Goal: Task Accomplishment & Management: Manage account settings

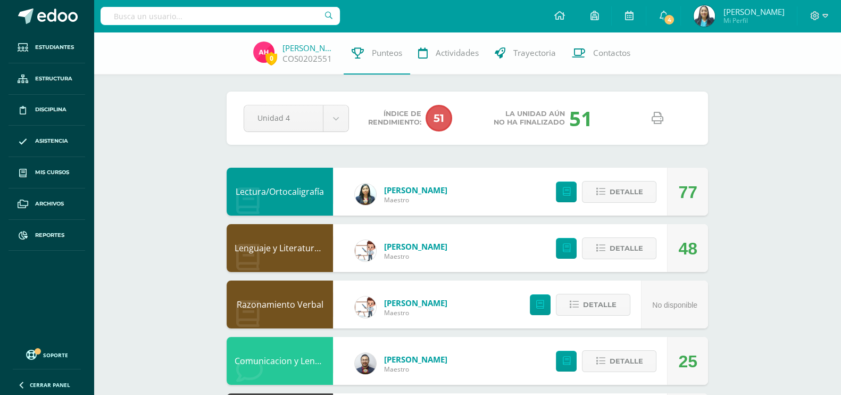
click at [369, 198] on img at bounding box center [365, 194] width 21 height 21
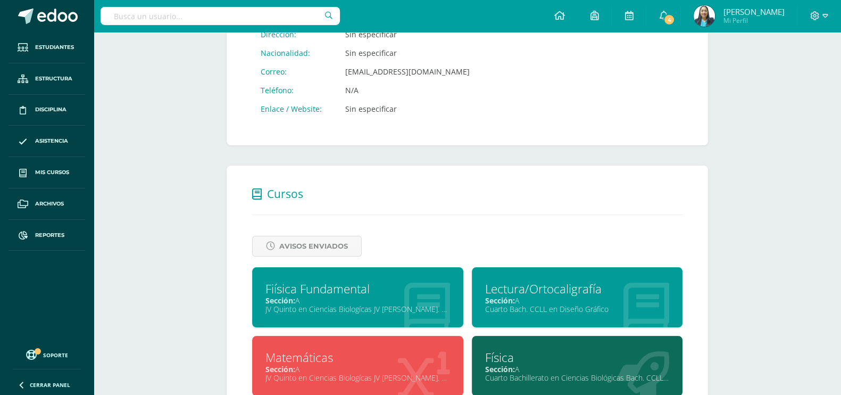
scroll to position [465, 0]
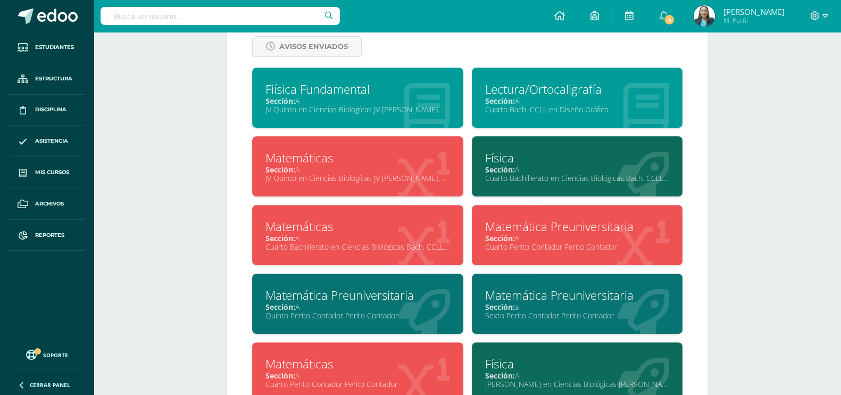
click at [537, 251] on div "Cuarto Perito Contador Perito Contador" at bounding box center [577, 247] width 185 height 10
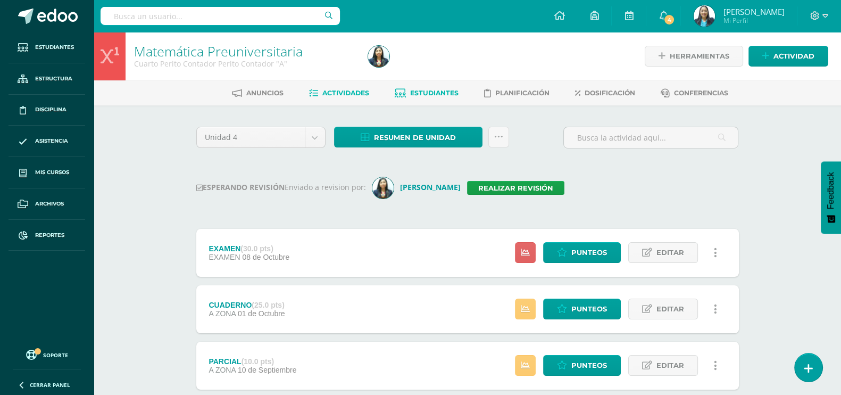
click at [417, 97] on link "Estudiantes" at bounding box center [427, 93] width 64 height 17
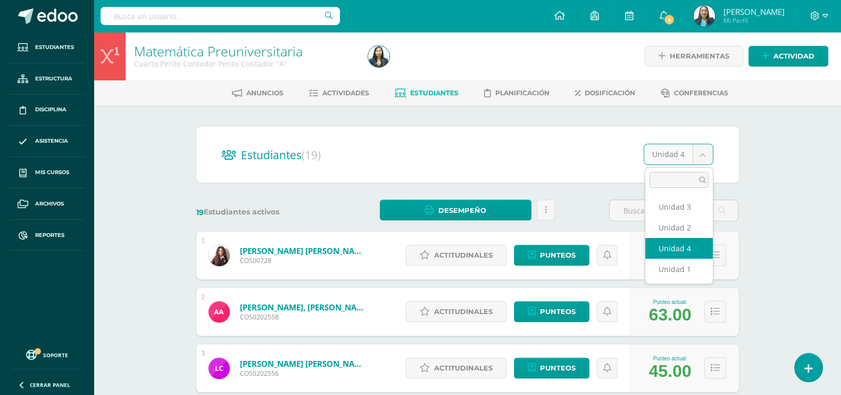
select select "/dashboard/teacher/section/2330/students/?unit=110950"
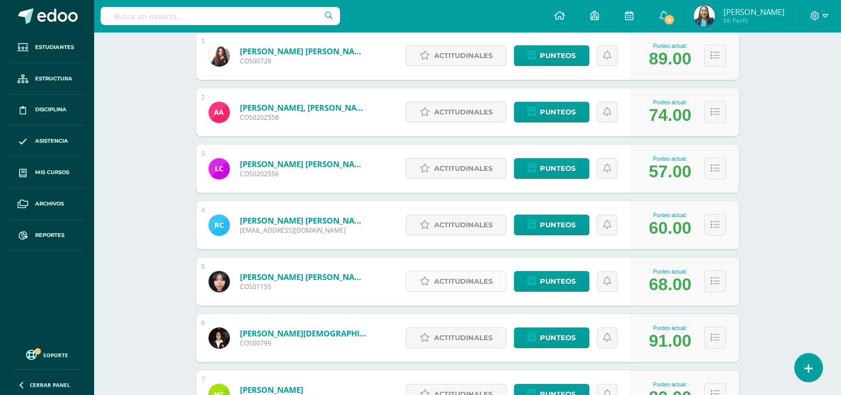
scroll to position [459, 0]
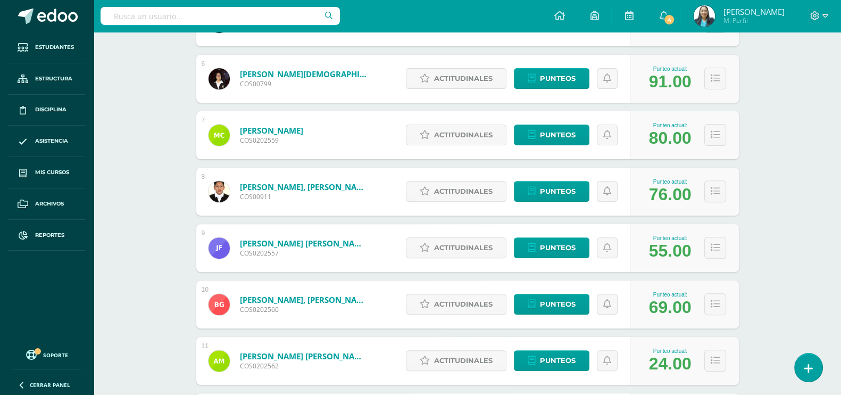
click at [254, 15] on input "text" at bounding box center [220, 16] width 239 height 18
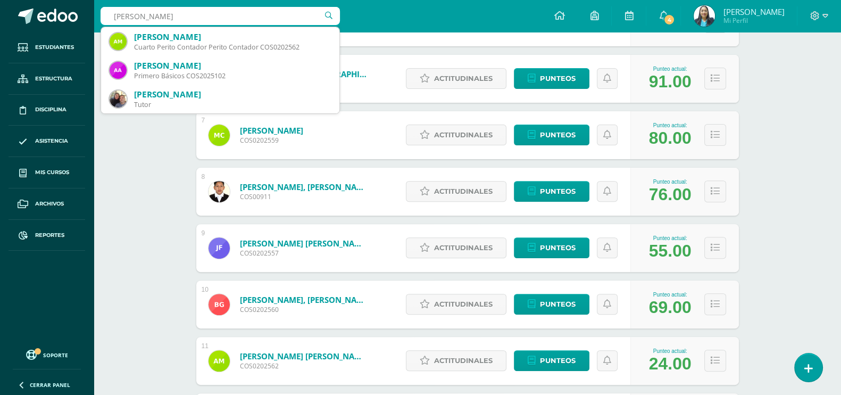
type input "alida gabrie"
click at [797, 110] on div "Matemática Preuniversitaria Cuarto Perito Contador Perito Contador "A" Herramie…" at bounding box center [468, 239] width 748 height 1333
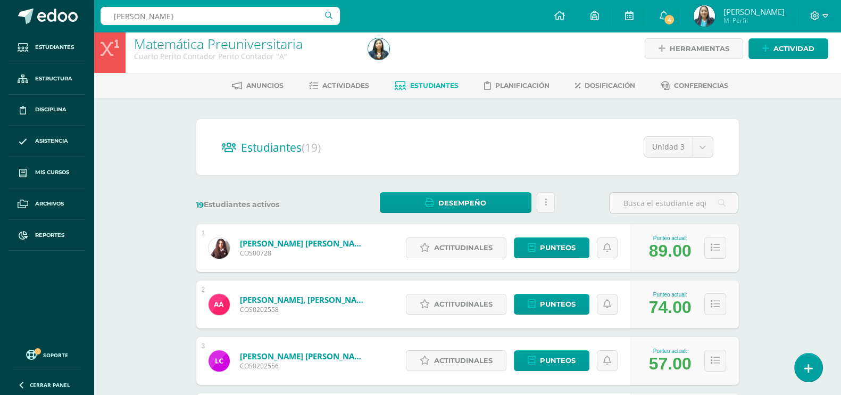
scroll to position [0, 0]
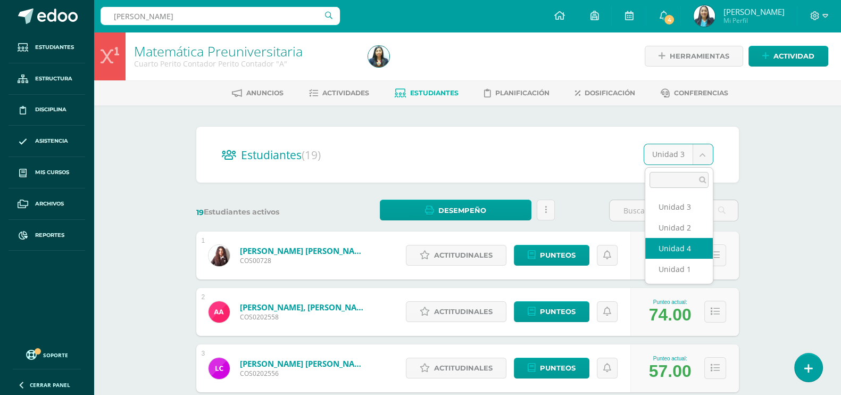
select select "/dashboard/teacher/section/2330/students/?unit=110951"
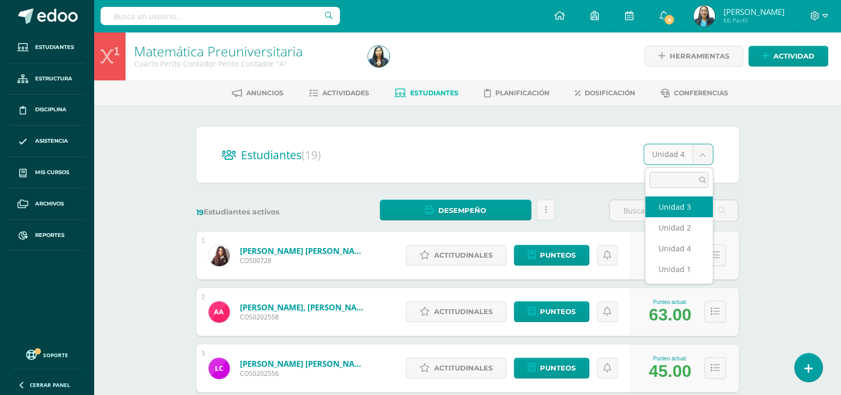
select select "/dashboard/teacher/section/2330/students/?unit=110950"
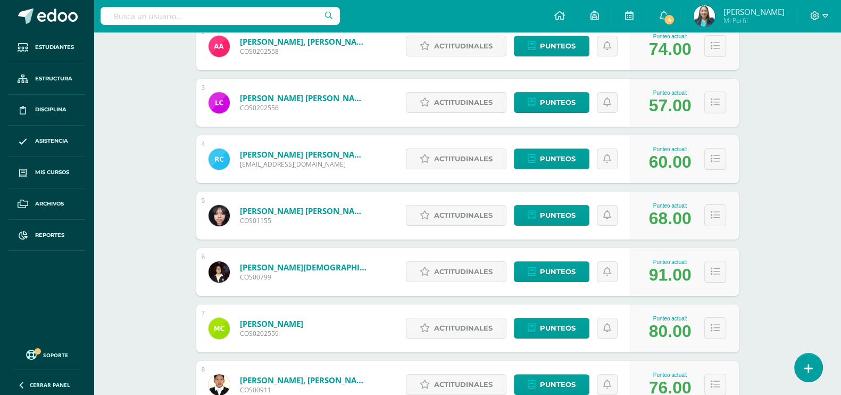
scroll to position [532, 0]
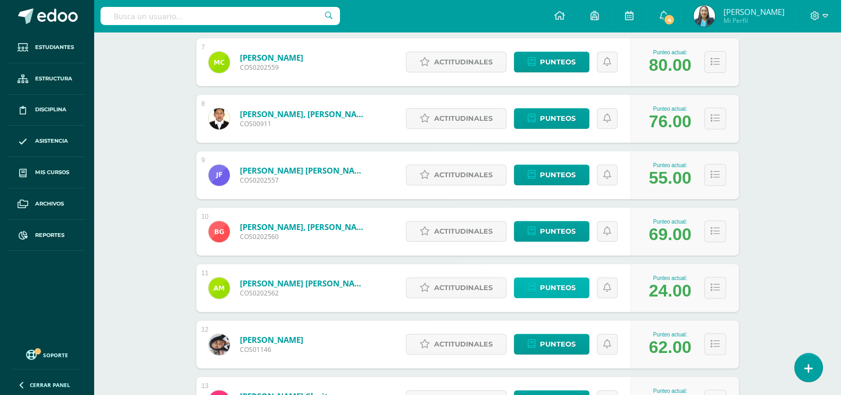
click at [572, 288] on span "Punteos" at bounding box center [558, 288] width 36 height 20
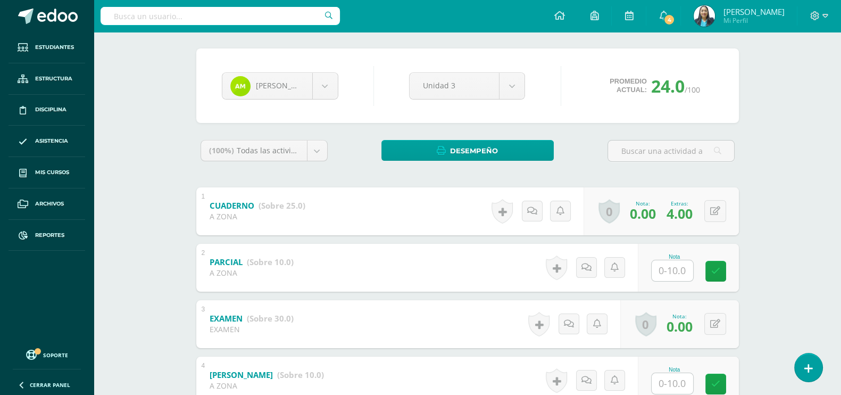
scroll to position [132, 0]
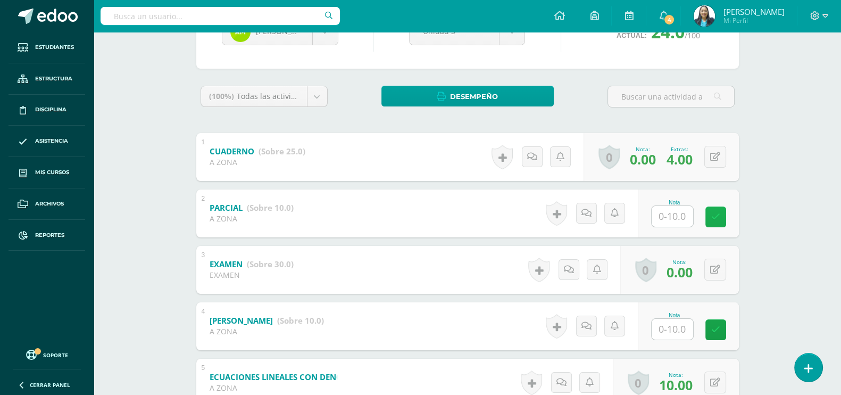
click at [708, 217] on link at bounding box center [716, 216] width 21 height 21
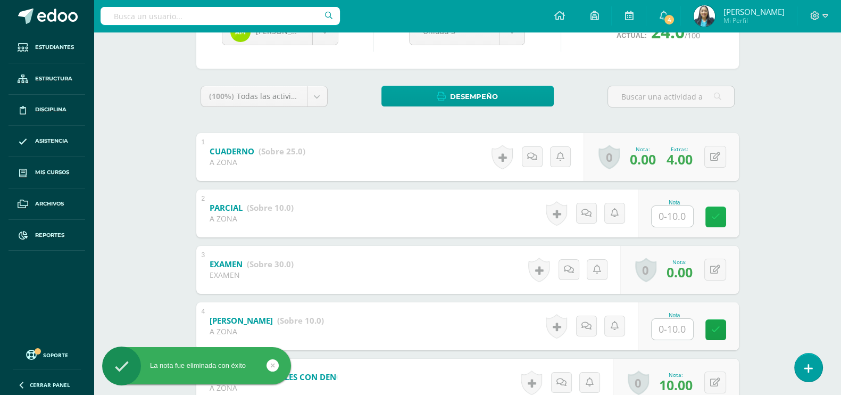
click at [714, 212] on icon at bounding box center [715, 216] width 9 height 9
click at [658, 220] on input "text" at bounding box center [678, 215] width 43 height 21
click at [716, 214] on link at bounding box center [722, 216] width 21 height 21
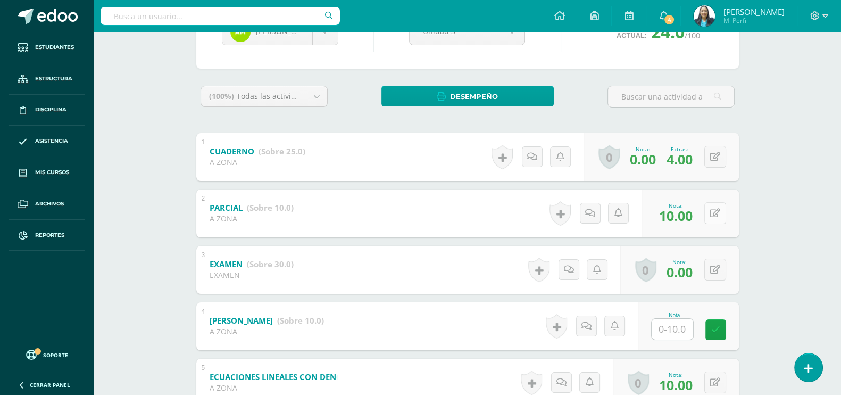
click at [715, 214] on button at bounding box center [715, 213] width 22 height 22
type input "7"
click at [699, 219] on link at bounding box center [694, 216] width 21 height 21
click at [713, 268] on button at bounding box center [715, 270] width 22 height 22
type input "30"
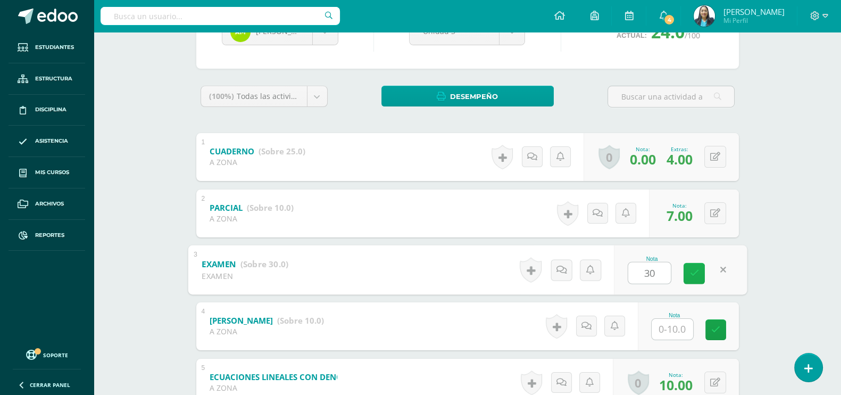
click at [699, 269] on link at bounding box center [694, 272] width 21 height 21
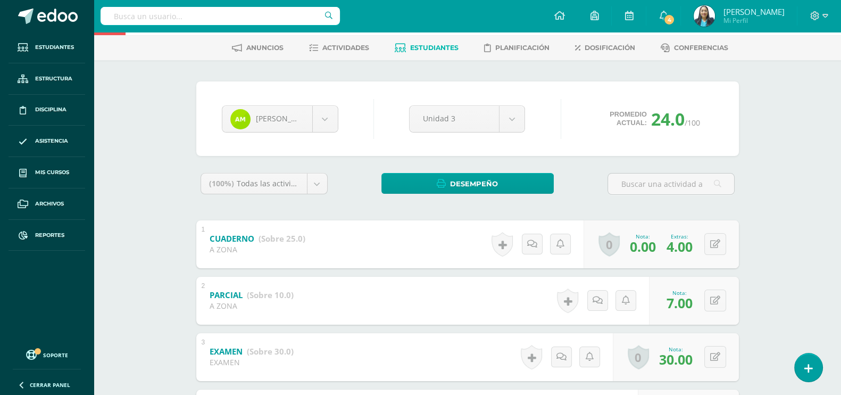
scroll to position [0, 0]
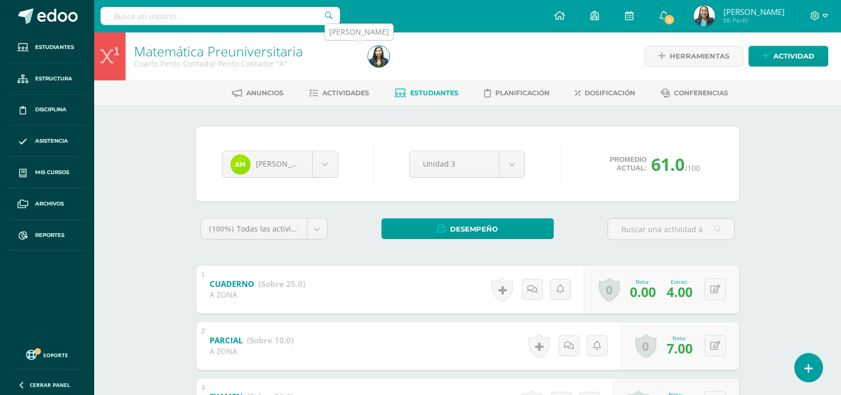
click at [375, 49] on img at bounding box center [378, 56] width 21 height 21
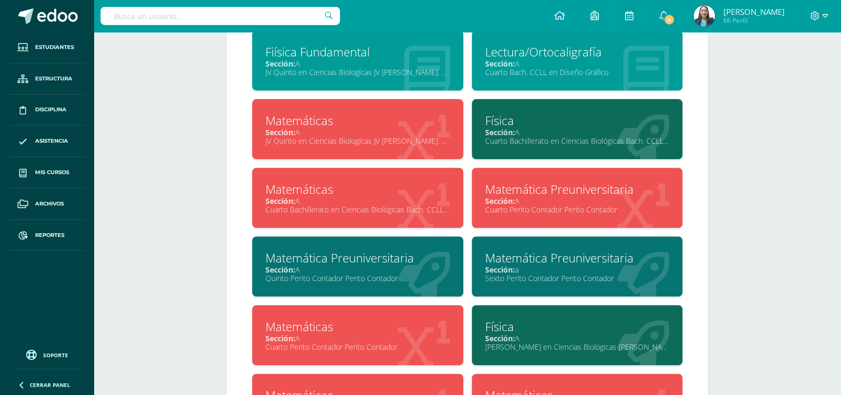
scroll to position [532, 0]
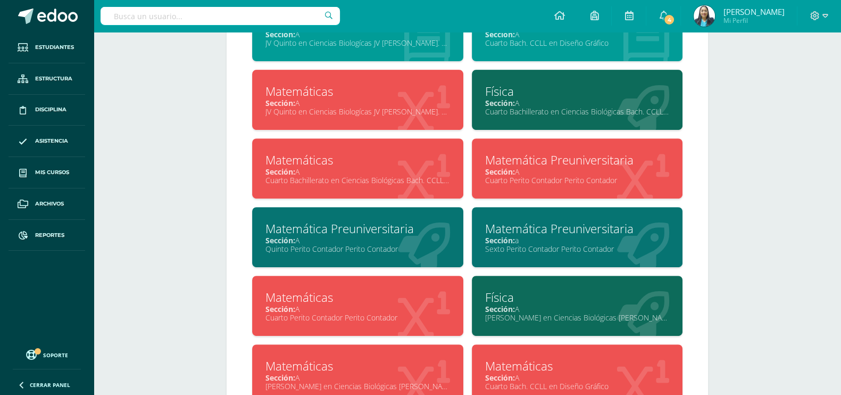
click at [347, 300] on div "Matemáticas" at bounding box center [358, 297] width 185 height 16
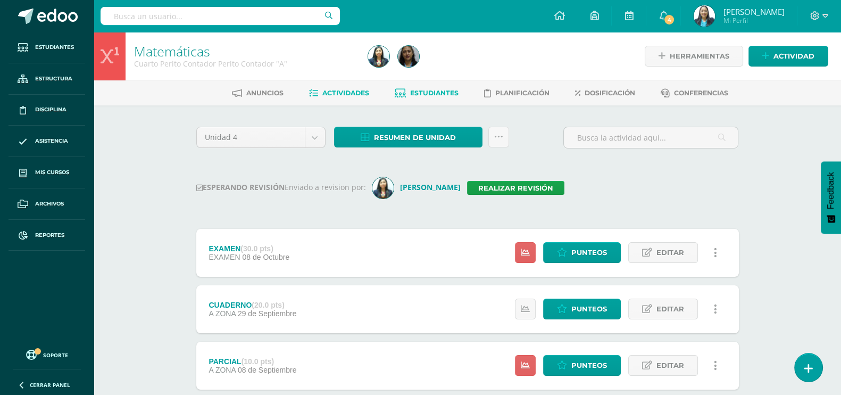
click at [445, 94] on span "Estudiantes" at bounding box center [434, 93] width 48 height 8
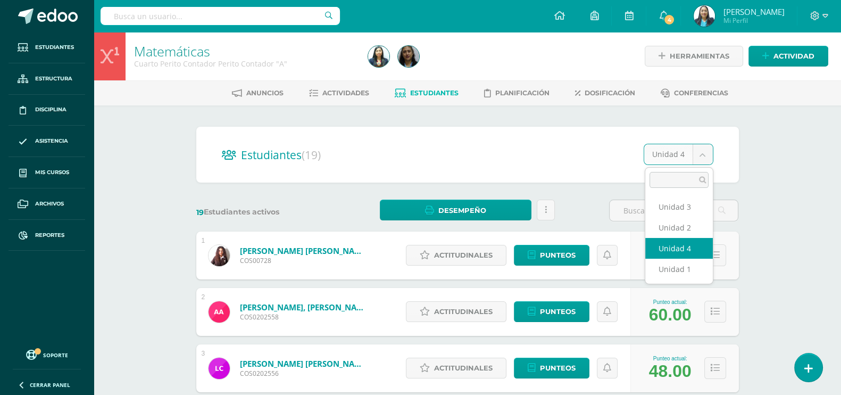
select select "/dashboard/teacher/section/2333/students/?unit=110971"
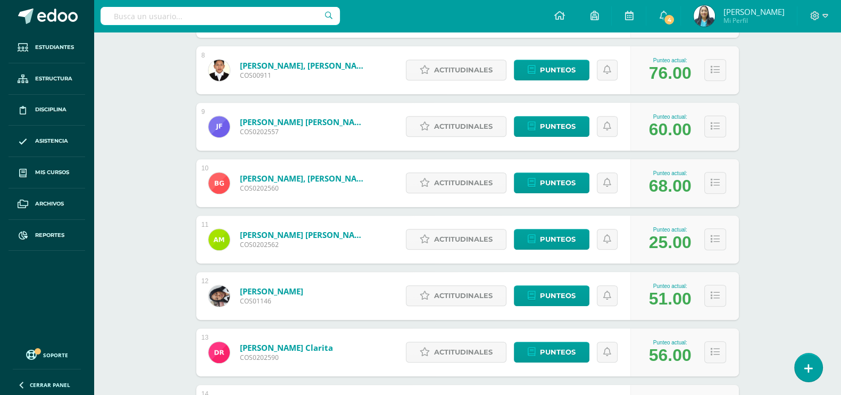
scroll to position [658, 0]
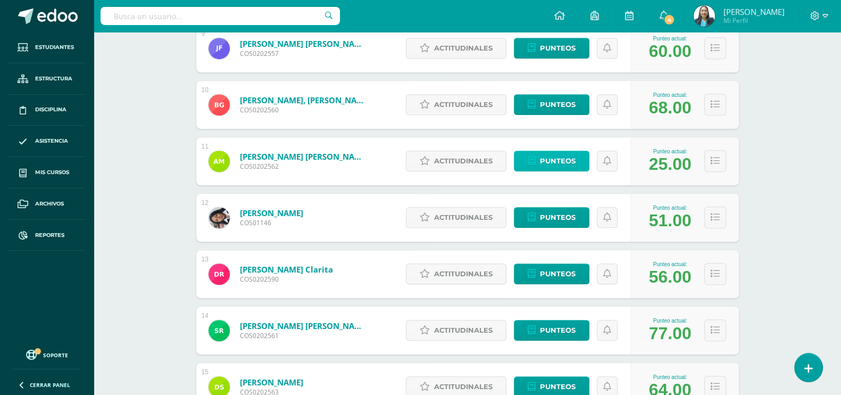
click at [563, 160] on span "Punteos" at bounding box center [558, 161] width 36 height 20
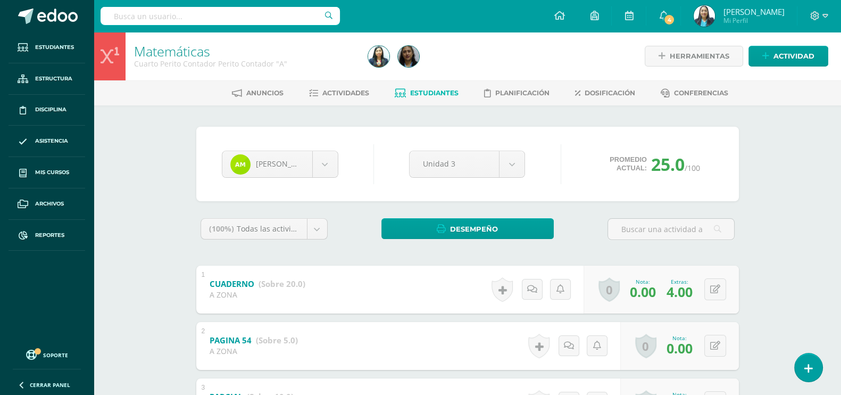
scroll to position [200, 0]
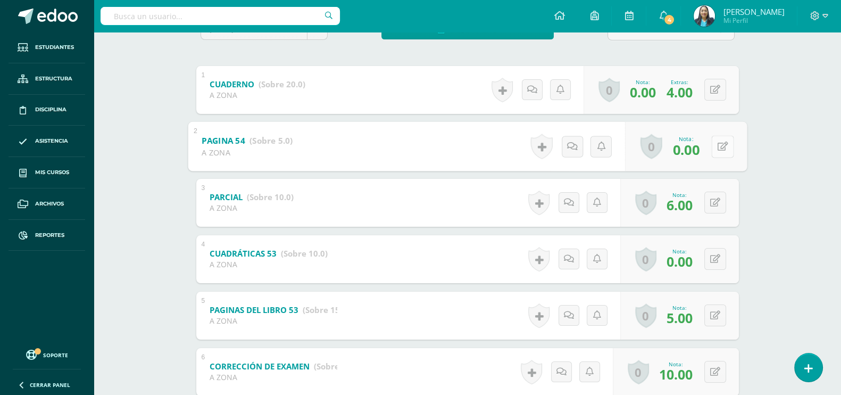
click at [717, 148] on icon at bounding box center [722, 146] width 11 height 9
click at [717, 200] on icon at bounding box center [715, 202] width 10 height 9
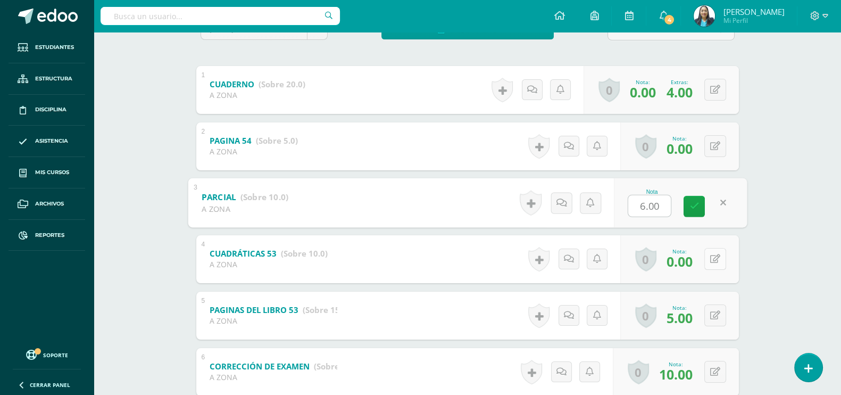
click at [713, 259] on button at bounding box center [715, 259] width 22 height 22
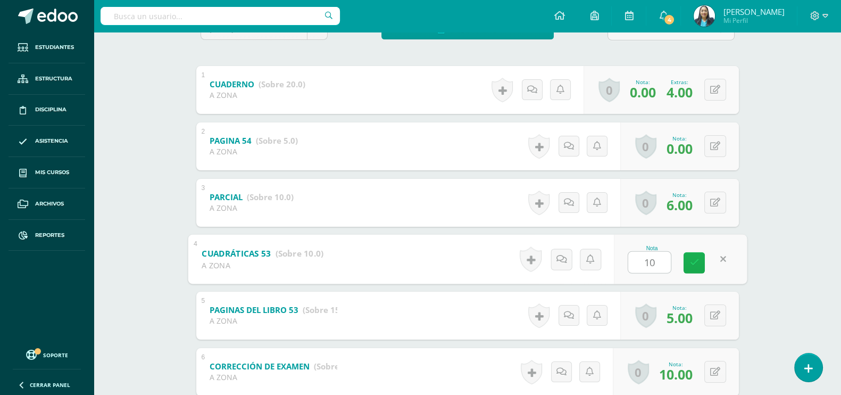
click at [701, 263] on link at bounding box center [694, 262] width 21 height 21
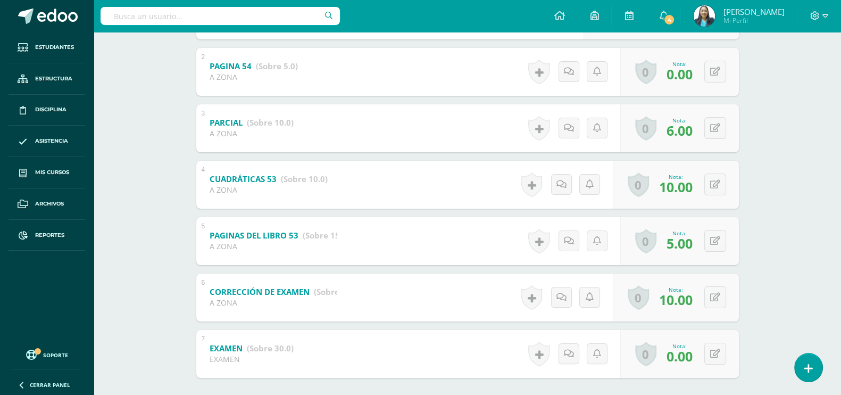
scroll to position [327, 0]
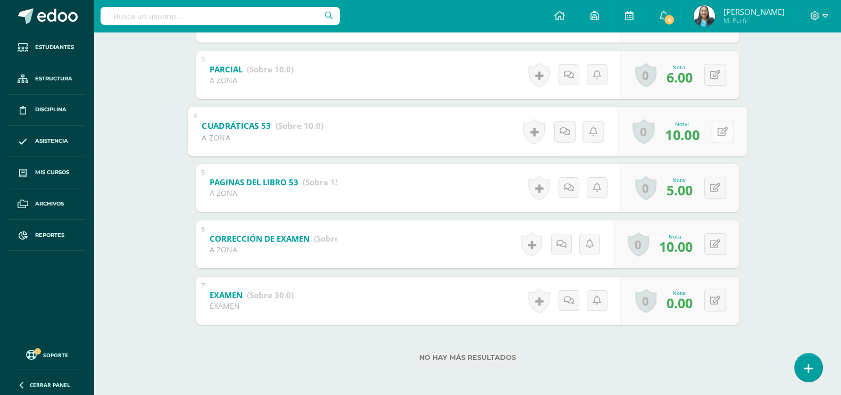
click at [716, 131] on button at bounding box center [722, 131] width 22 height 22
type input "5"
click at [702, 143] on link at bounding box center [694, 134] width 21 height 21
click at [716, 304] on button at bounding box center [722, 300] width 22 height 22
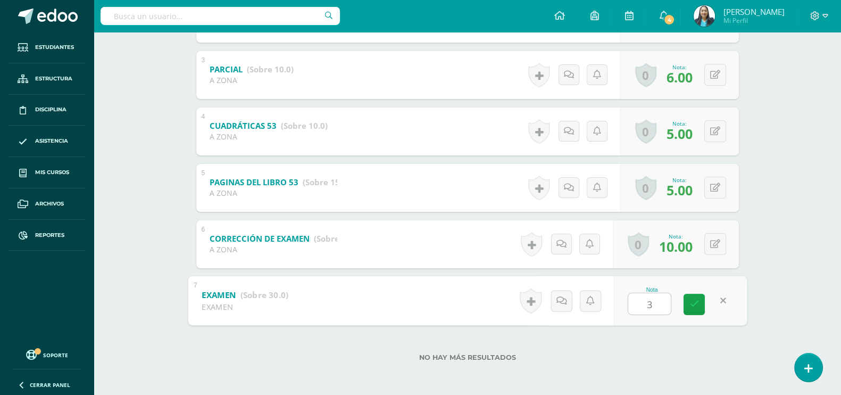
type input "30"
click at [694, 303] on icon at bounding box center [695, 304] width 10 height 9
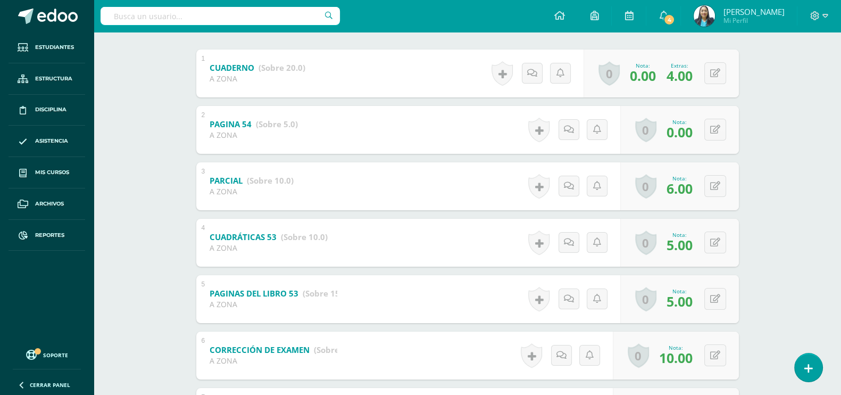
scroll to position [61, 0]
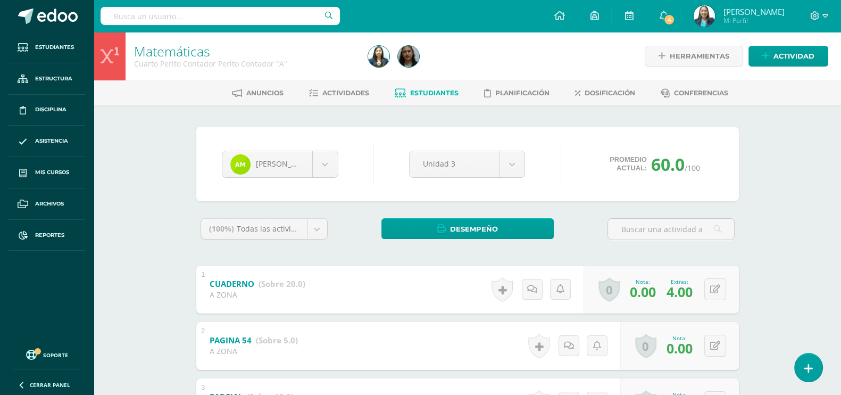
click at [119, 15] on input "text" at bounding box center [220, 16] width 239 height 18
type input "karen"
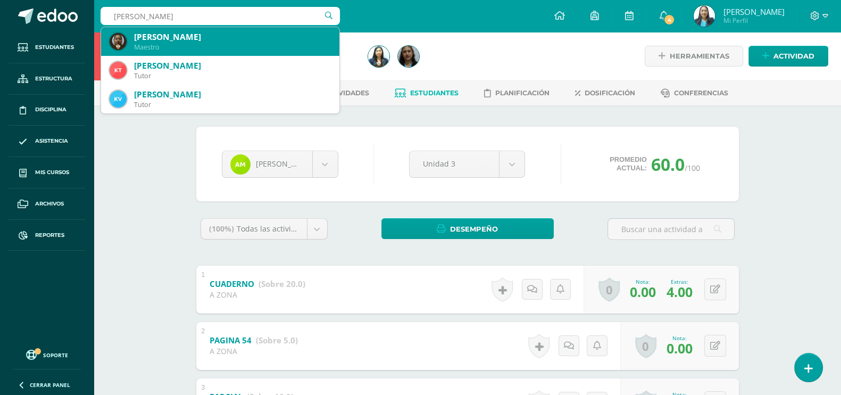
click at [207, 45] on div "Maestro" at bounding box center [232, 47] width 197 height 9
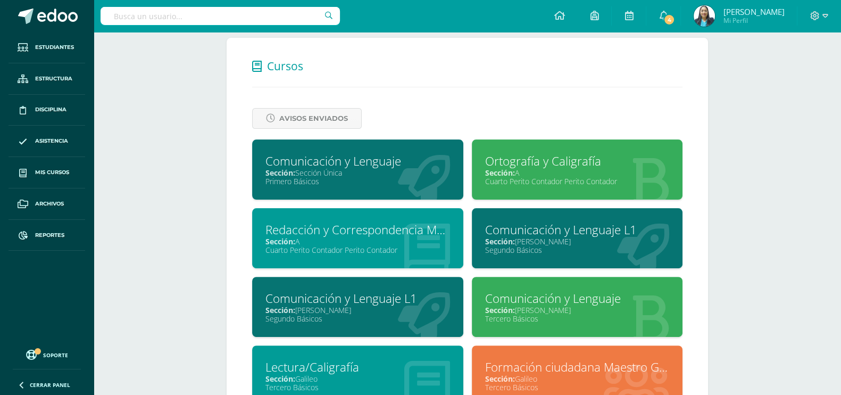
scroll to position [465, 0]
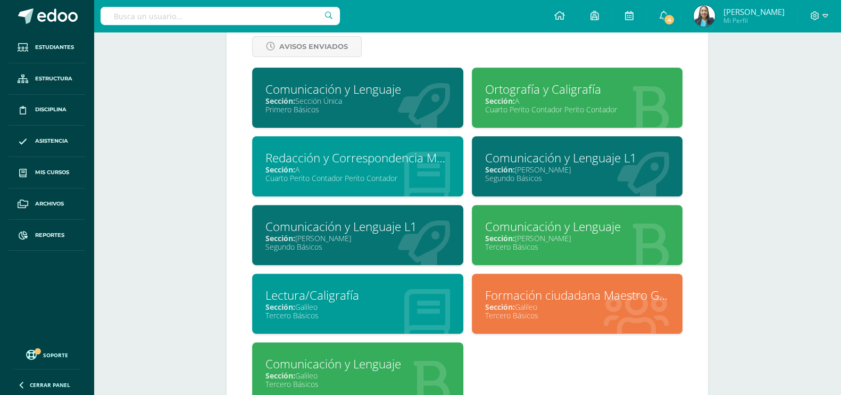
click at [586, 97] on div "Ortografía y Caligrafía" at bounding box center [577, 89] width 185 height 16
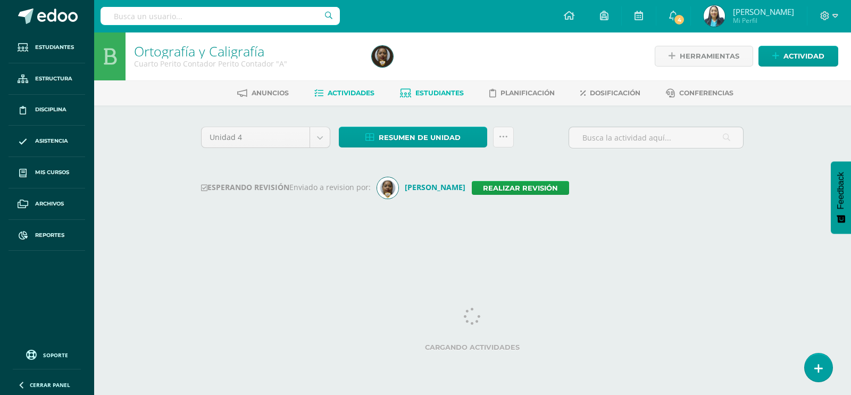
click at [444, 89] on span "Estudiantes" at bounding box center [440, 93] width 48 height 8
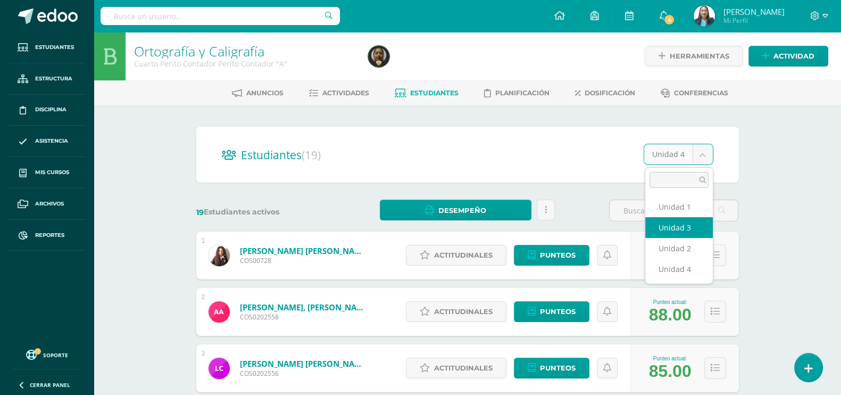
select select "/dashboard/teacher/section/2338/students/?unit=111006"
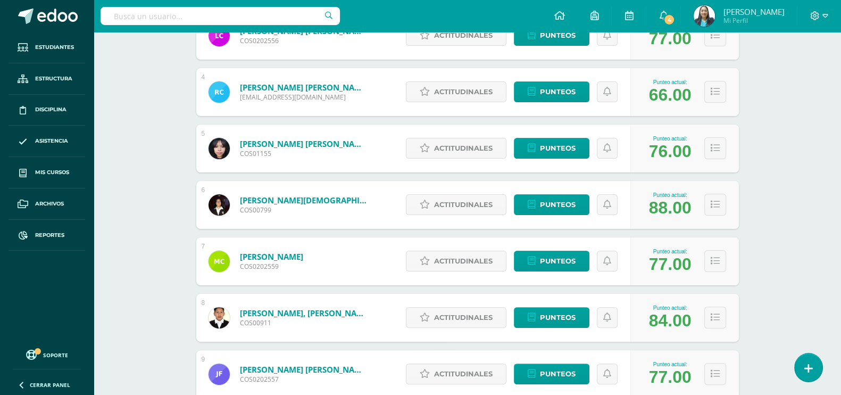
scroll to position [459, 0]
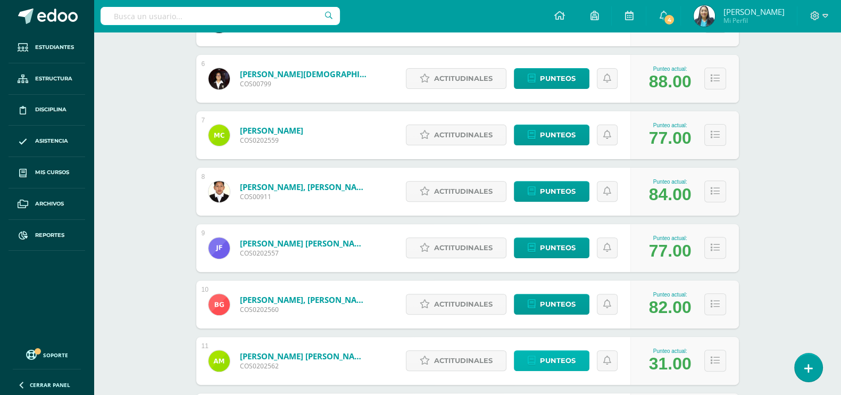
click at [566, 363] on span "Punteos" at bounding box center [558, 361] width 36 height 20
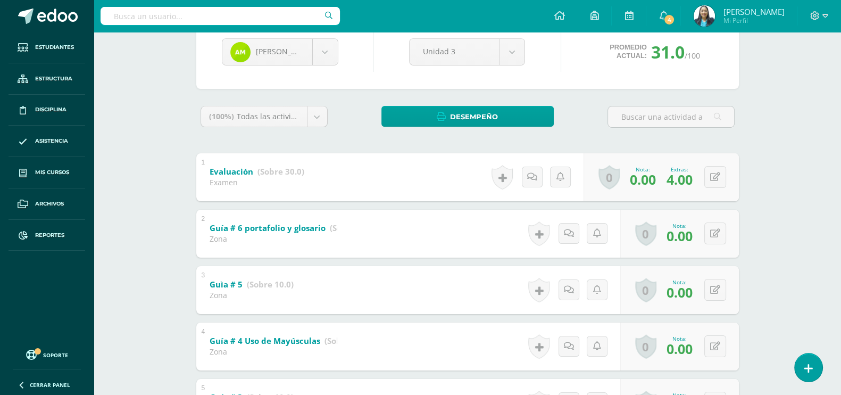
scroll to position [132, 0]
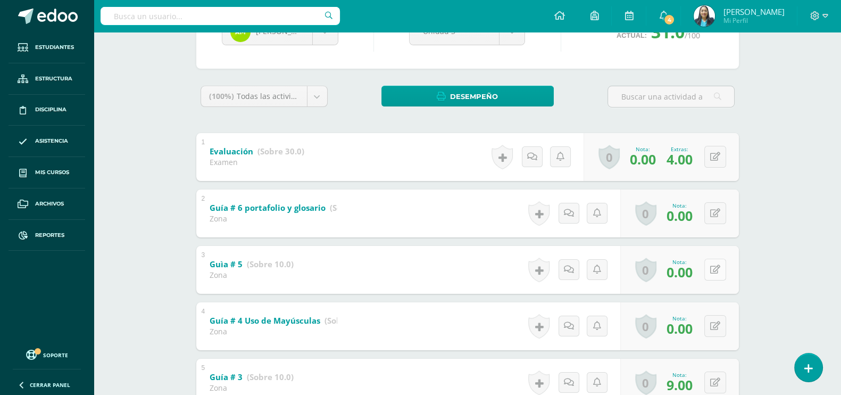
click at [711, 269] on button at bounding box center [715, 270] width 22 height 22
type input "10"
click at [698, 275] on icon at bounding box center [695, 273] width 10 height 9
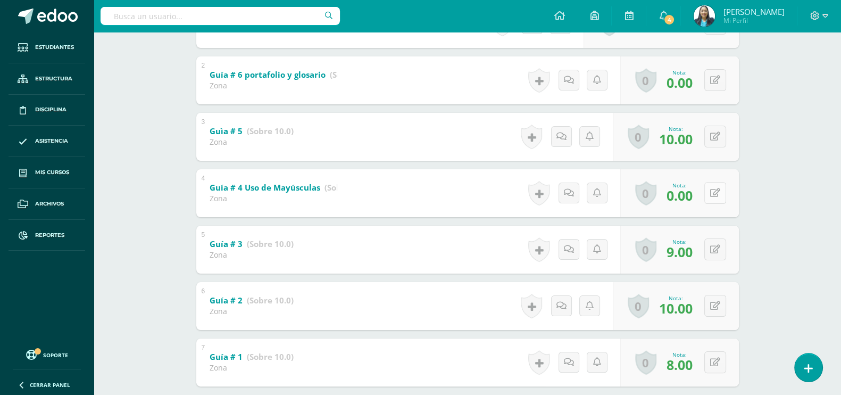
click at [714, 194] on button at bounding box center [715, 193] width 22 height 22
type input "10"
click at [702, 196] on link at bounding box center [694, 196] width 21 height 21
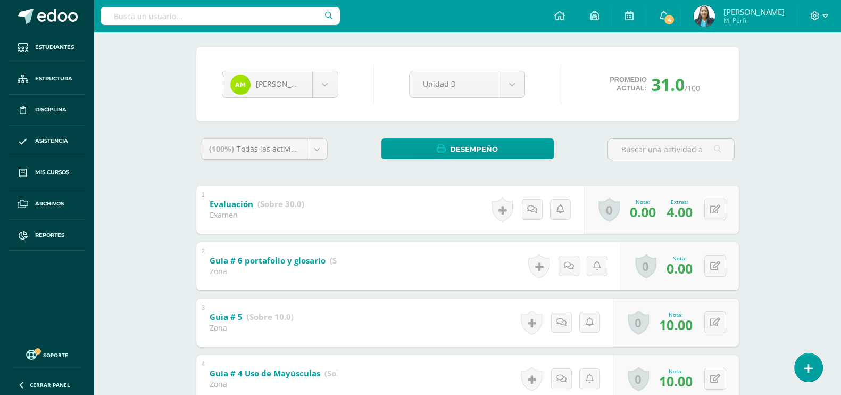
scroll to position [66, 0]
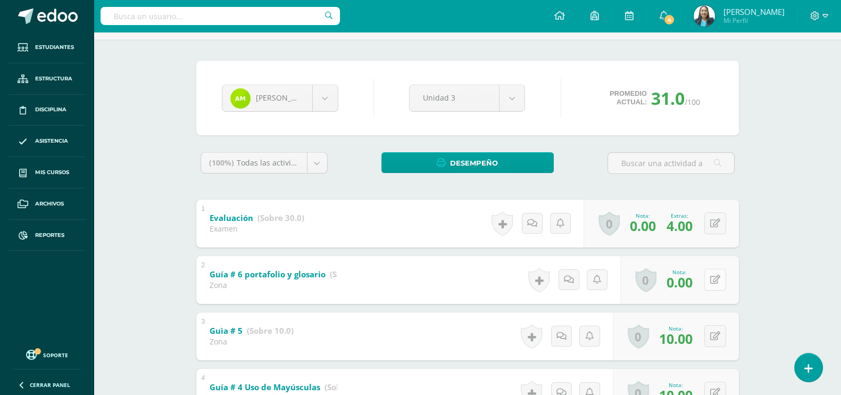
click at [715, 277] on button at bounding box center [715, 280] width 22 height 22
click at [702, 281] on link at bounding box center [694, 282] width 21 height 21
type input "10"
click at [695, 287] on link at bounding box center [694, 282] width 21 height 21
click at [713, 225] on button at bounding box center [722, 223] width 22 height 22
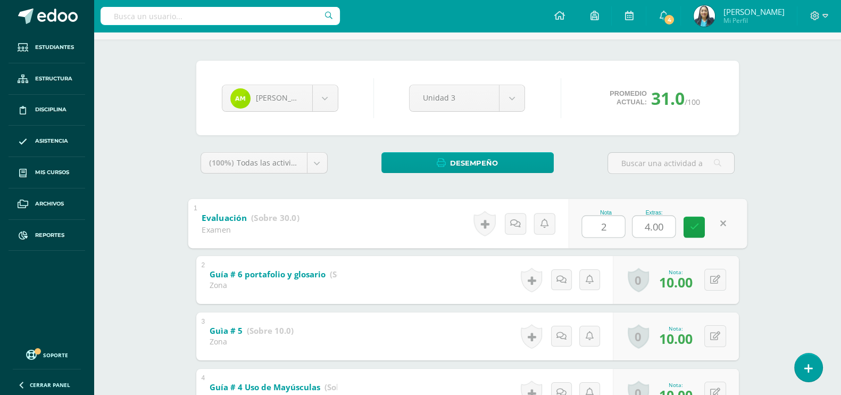
type input "21"
click at [695, 226] on icon at bounding box center [695, 226] width 10 height 9
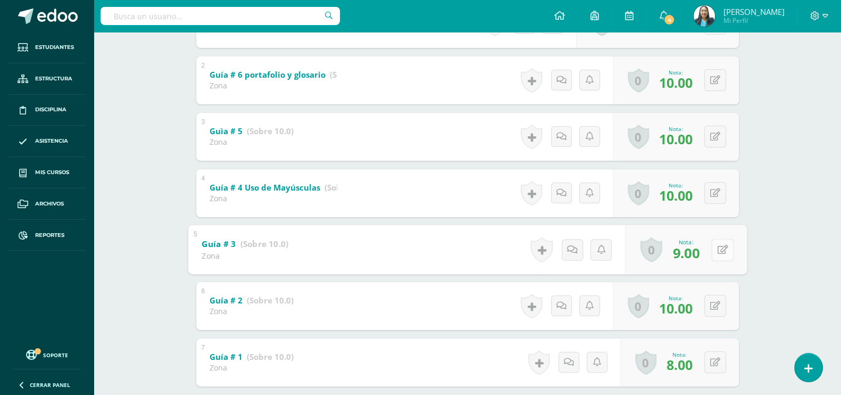
click at [717, 247] on icon at bounding box center [722, 249] width 11 height 9
type input "10"
click at [690, 248] on icon at bounding box center [695, 252] width 10 height 9
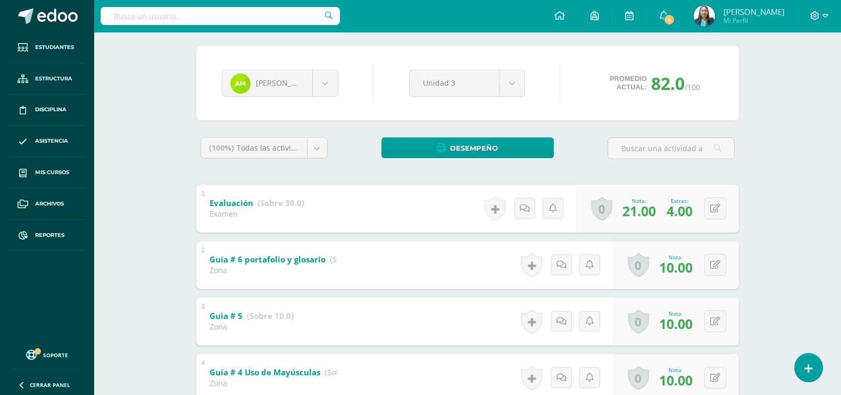
scroll to position [0, 0]
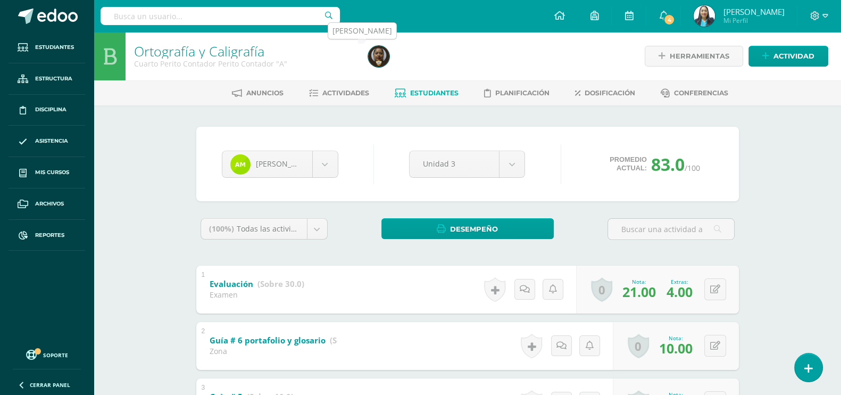
click at [386, 55] on img at bounding box center [378, 56] width 21 height 21
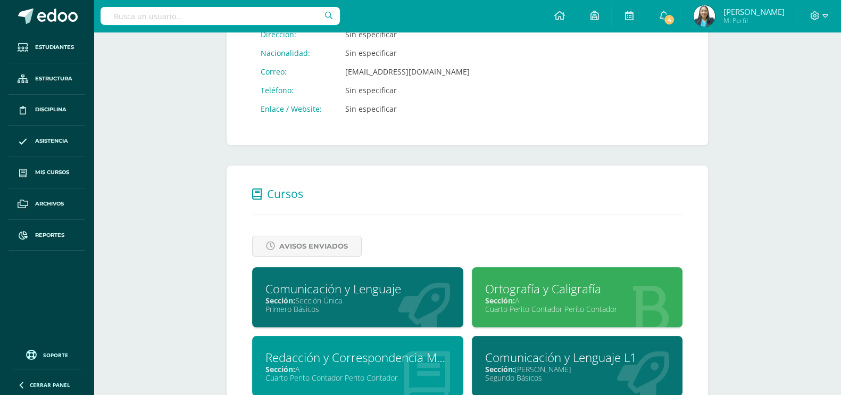
scroll to position [521, 0]
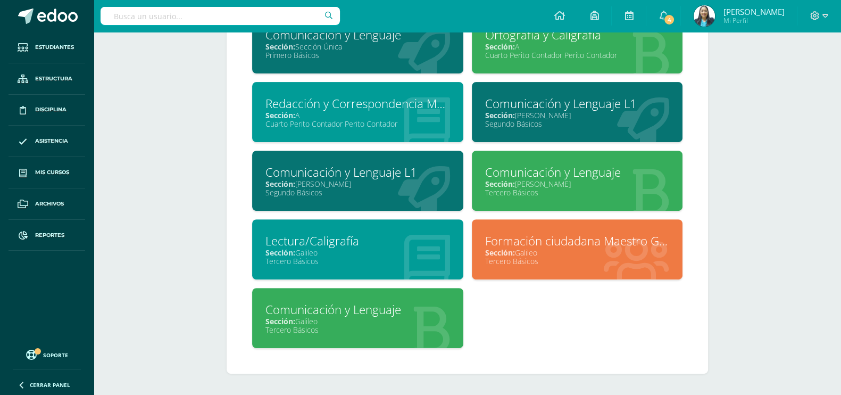
click at [347, 105] on div "Redacción y Correspondencia Mercantil" at bounding box center [358, 103] width 185 height 16
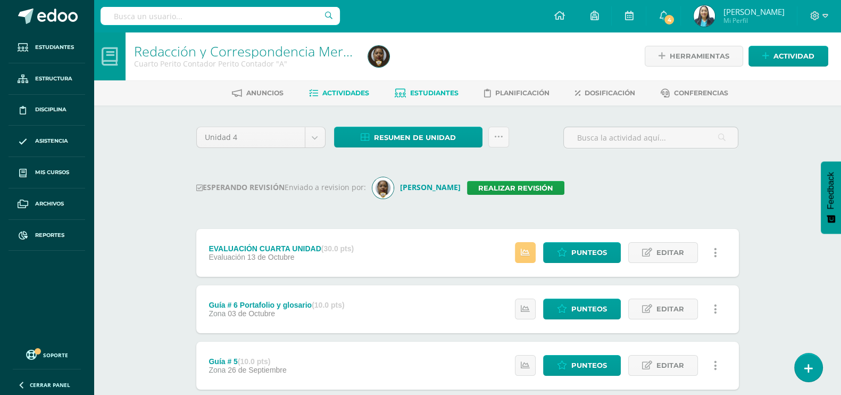
click at [432, 87] on link "Estudiantes" at bounding box center [427, 93] width 64 height 17
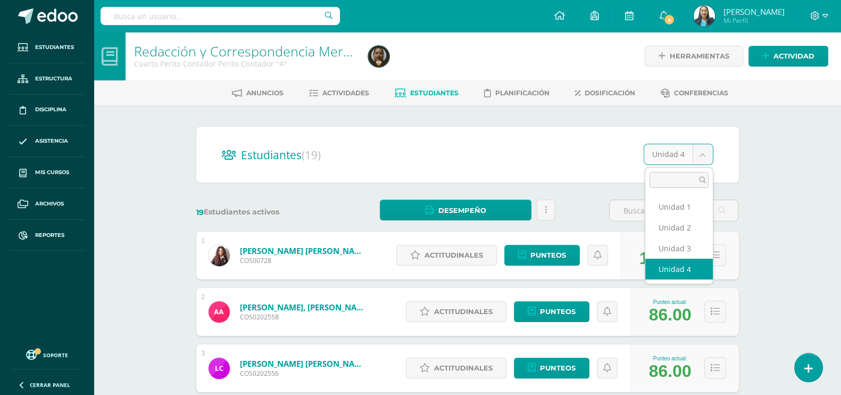
drag, startPoint x: 691, startPoint y: 243, endPoint x: 677, endPoint y: 239, distance: 14.5
select select "/dashboard/teacher/section/2336/students/?unit=110992"
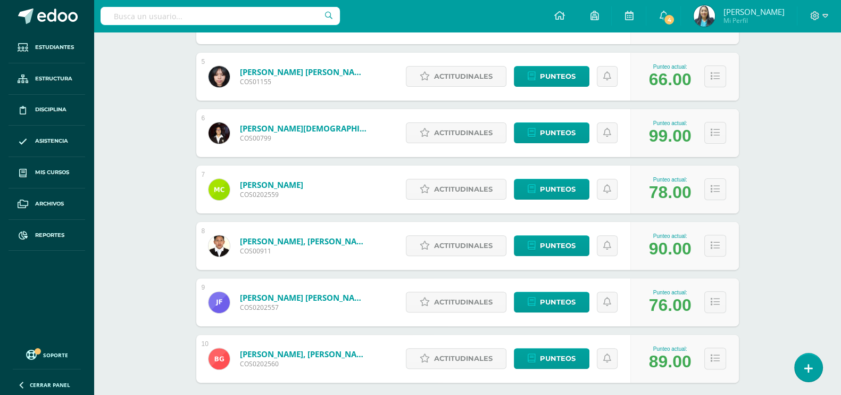
scroll to position [459, 0]
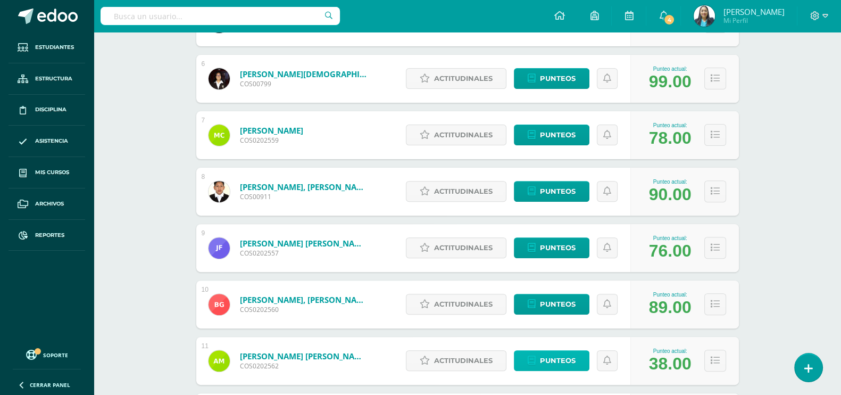
click at [552, 365] on span "Punteos" at bounding box center [558, 361] width 36 height 20
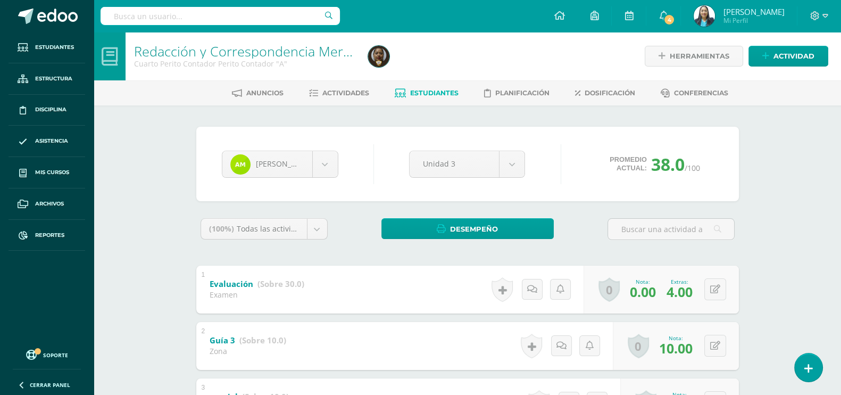
scroll to position [200, 0]
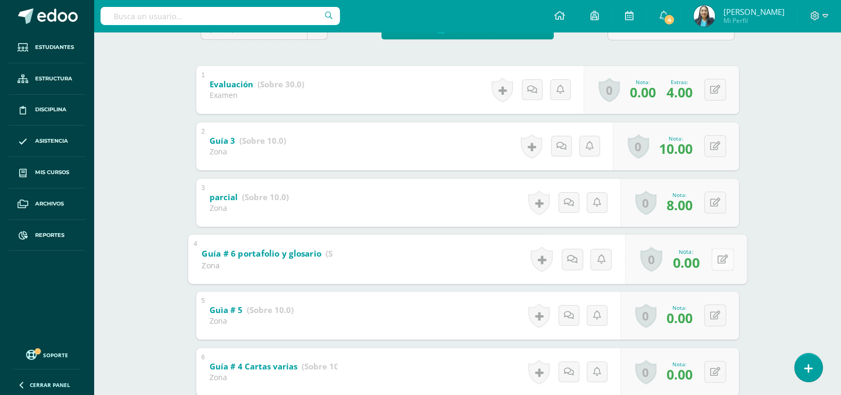
click at [714, 255] on button at bounding box center [722, 259] width 22 height 22
type input "10"
click at [693, 258] on icon at bounding box center [695, 262] width 10 height 9
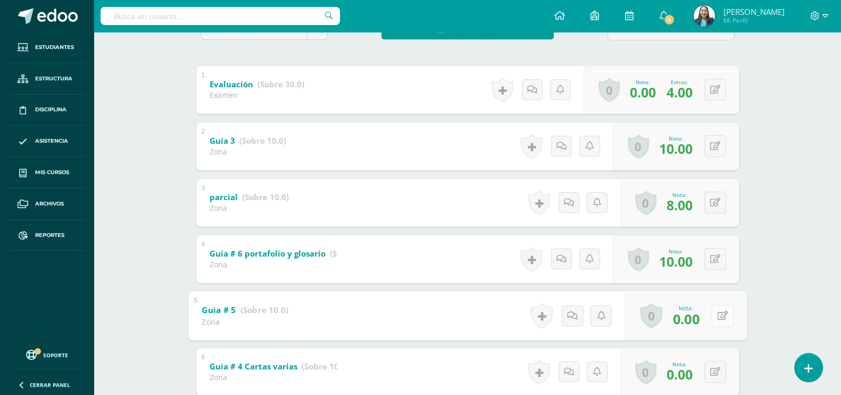
click at [717, 313] on icon at bounding box center [722, 315] width 11 height 9
type input "10"
click at [690, 317] on icon at bounding box center [695, 318] width 10 height 9
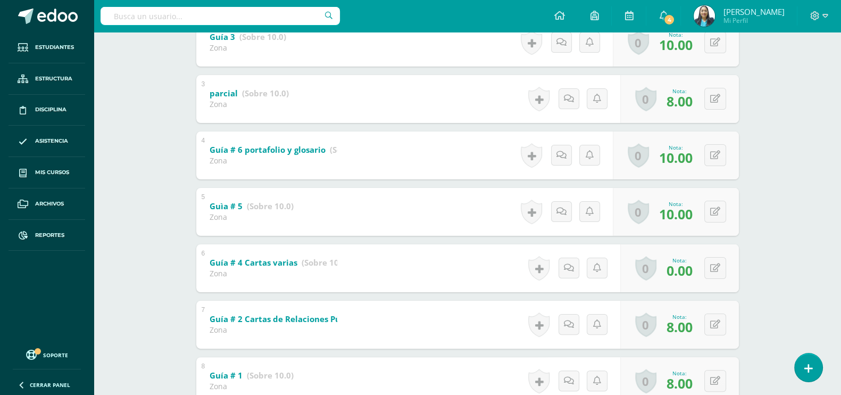
scroll to position [333, 0]
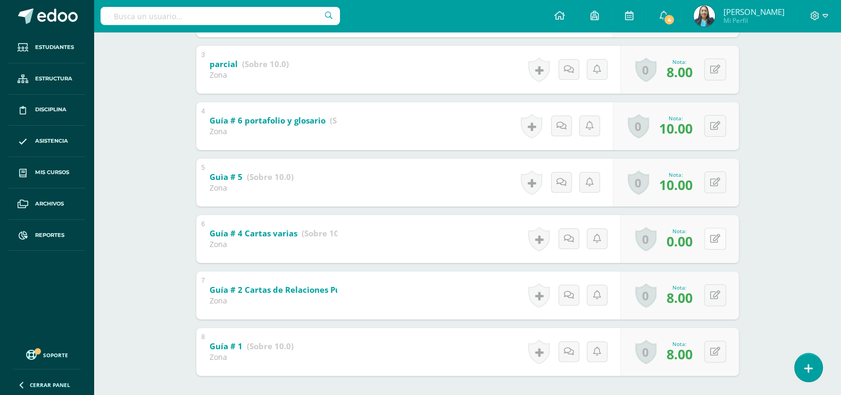
click at [714, 240] on button at bounding box center [715, 239] width 22 height 22
type input "10"
click at [695, 244] on icon at bounding box center [695, 242] width 10 height 9
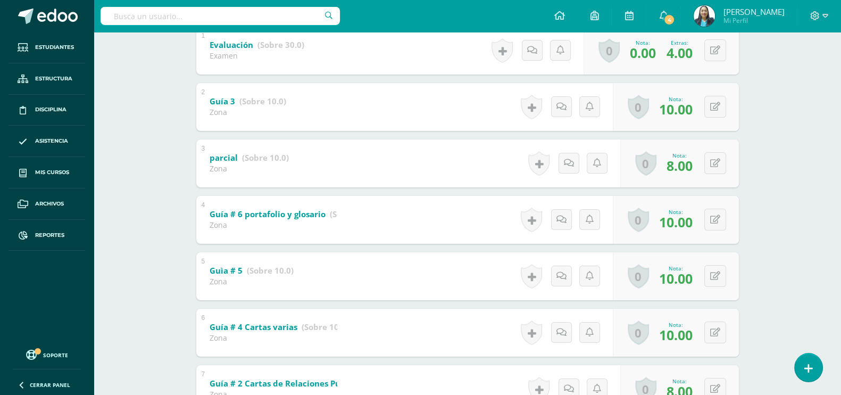
scroll to position [184, 0]
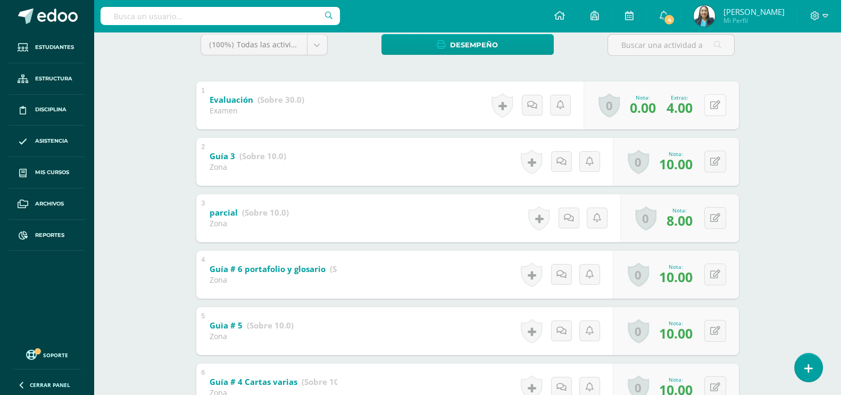
click at [718, 102] on icon at bounding box center [715, 105] width 10 height 9
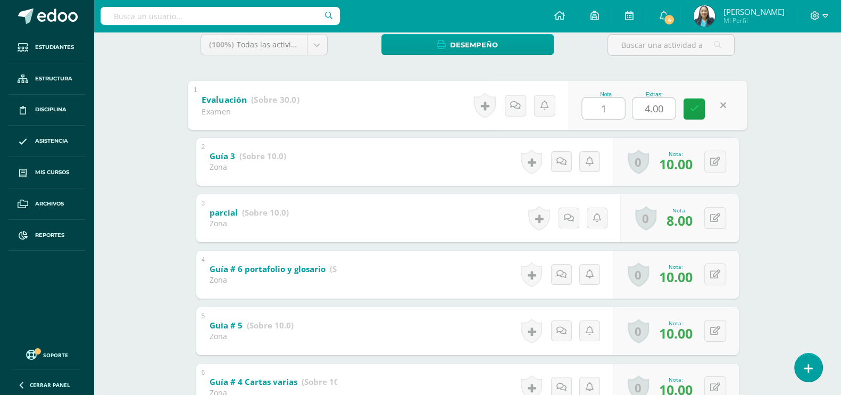
type input "12"
click at [698, 112] on link at bounding box center [694, 108] width 21 height 21
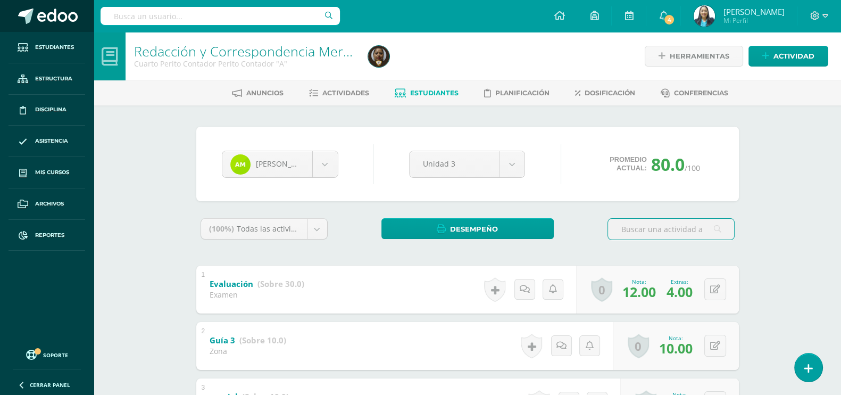
click at [45, 22] on span at bounding box center [57, 17] width 40 height 16
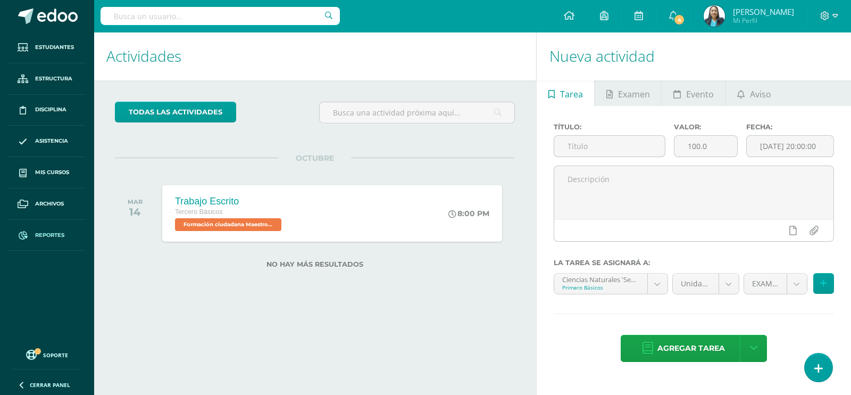
click at [62, 229] on link "Reportes" at bounding box center [47, 235] width 77 height 31
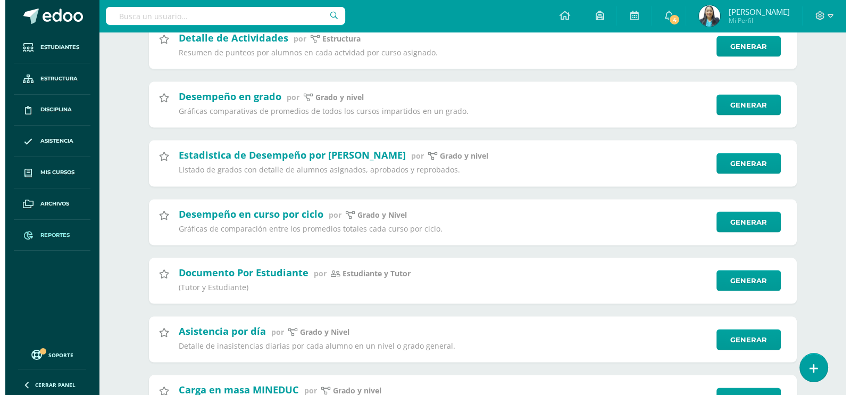
scroll to position [2417, 0]
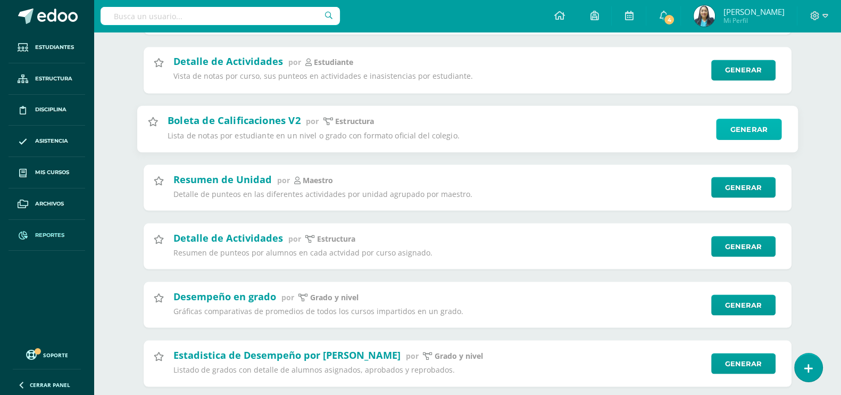
click at [729, 127] on link "Generar" at bounding box center [748, 128] width 65 height 21
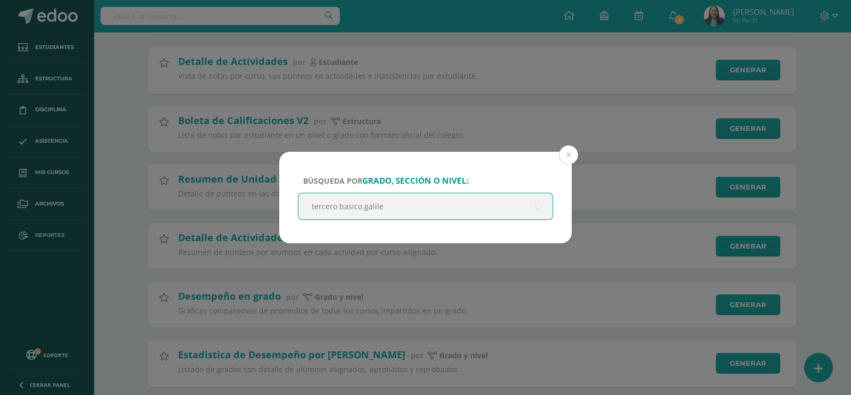
type input "tercero basico galileo"
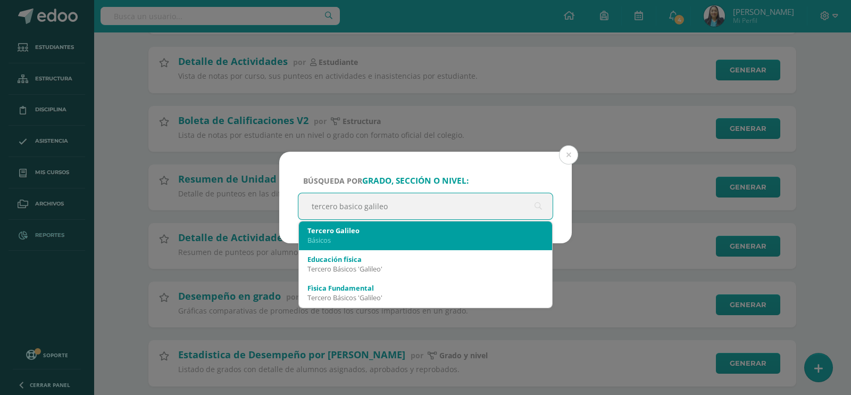
click at [393, 235] on div "Básicos" at bounding box center [426, 240] width 236 height 10
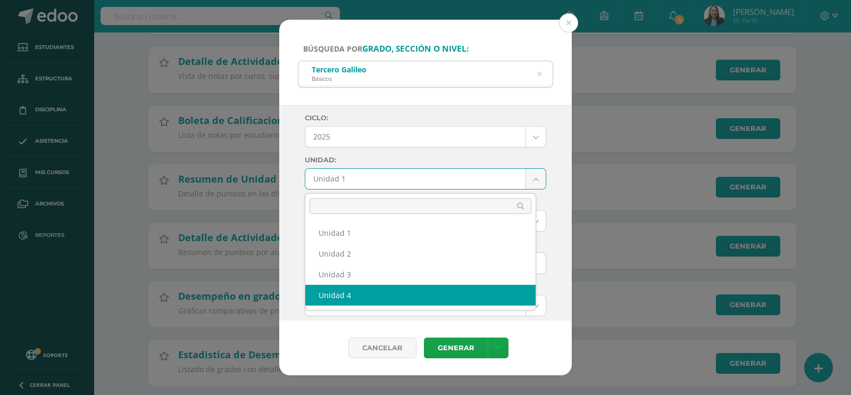
select select "Unidad 4"
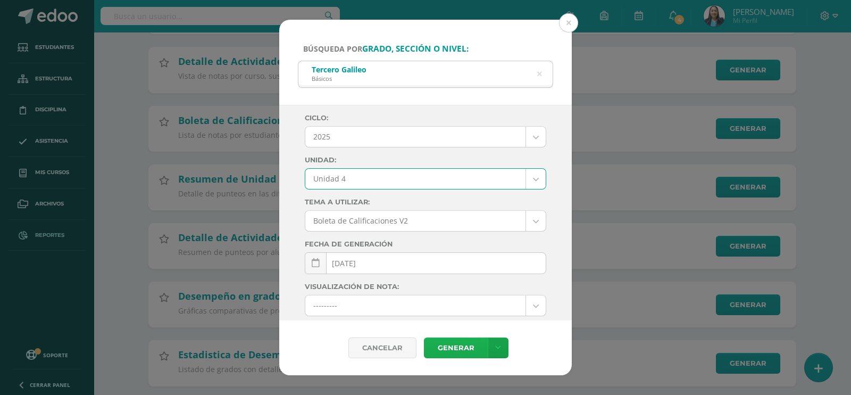
click at [469, 343] on link "Generar" at bounding box center [456, 347] width 64 height 21
